Goal: Obtain resource: Download file/media

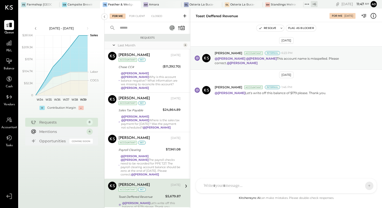
scroll to position [123, 0]
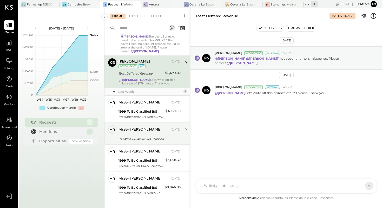
click at [149, 136] on div "Personal CC statument - August" at bounding box center [149, 138] width 61 height 5
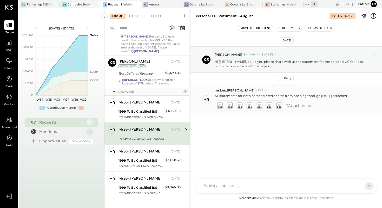
click at [220, 104] on icon at bounding box center [219, 105] width 5 height 6
